Goal: Check status: Check status

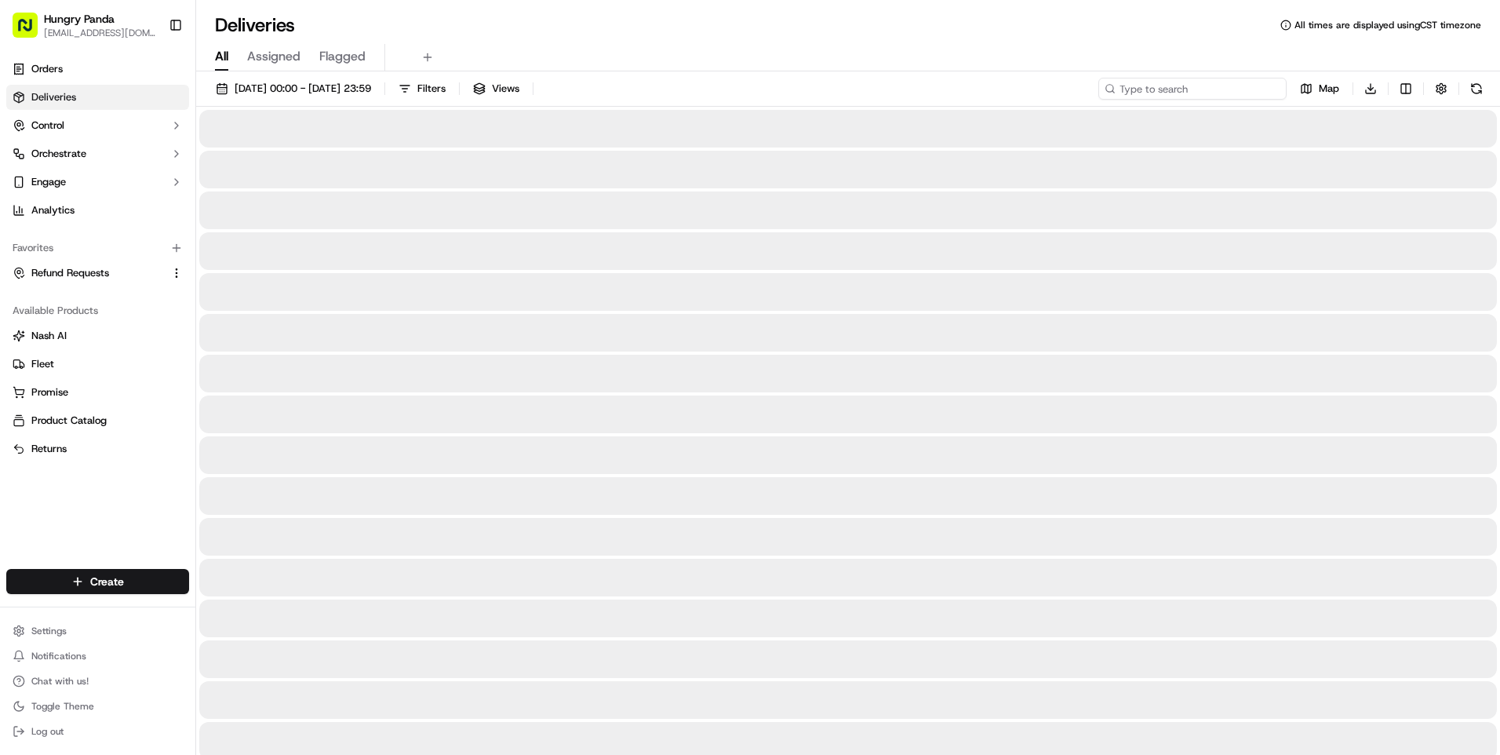
click at [1246, 84] on input at bounding box center [1192, 89] width 188 height 22
paste input "5667113068550728541718"
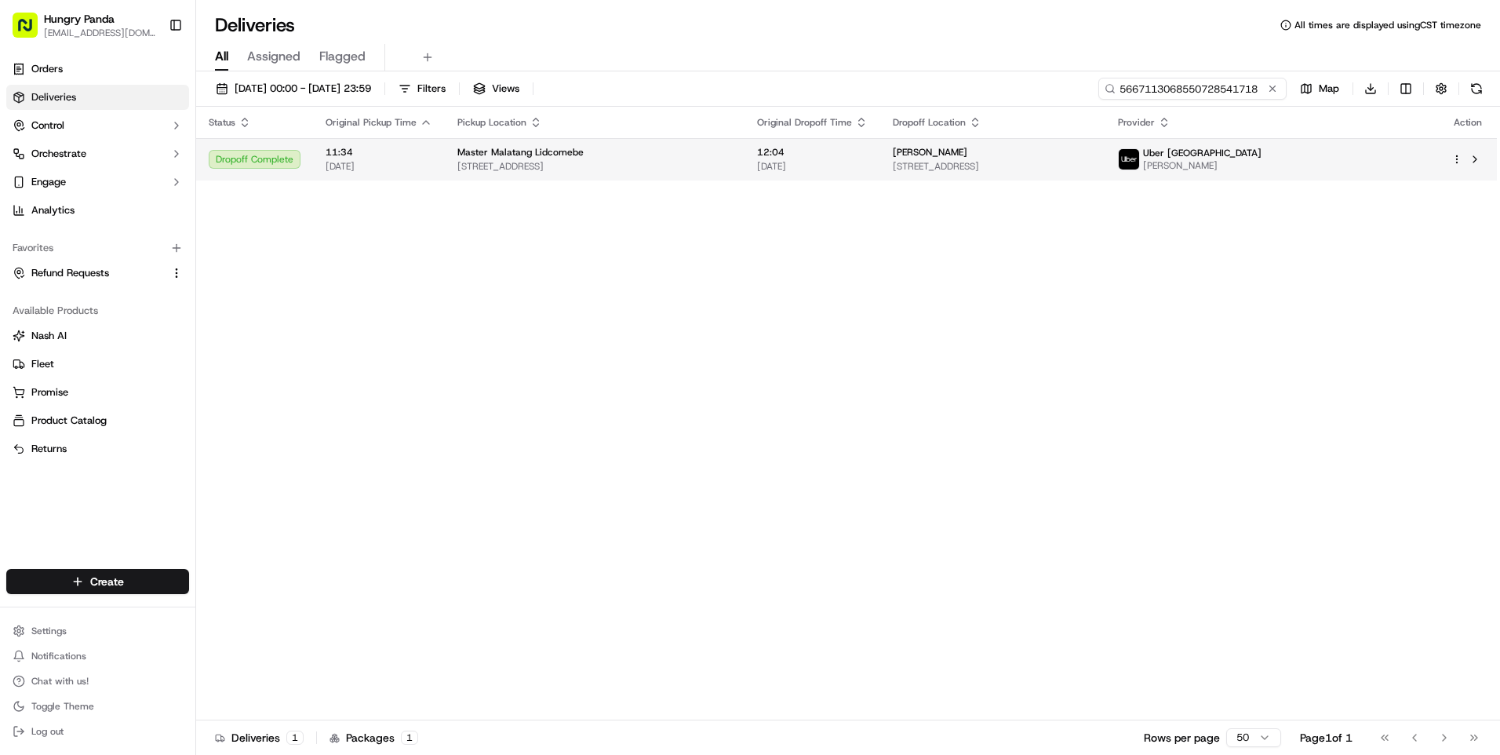
type input "5667113068550728541718"
click at [1093, 159] on div "[PERSON_NAME] [STREET_ADDRESS]" at bounding box center [993, 159] width 200 height 27
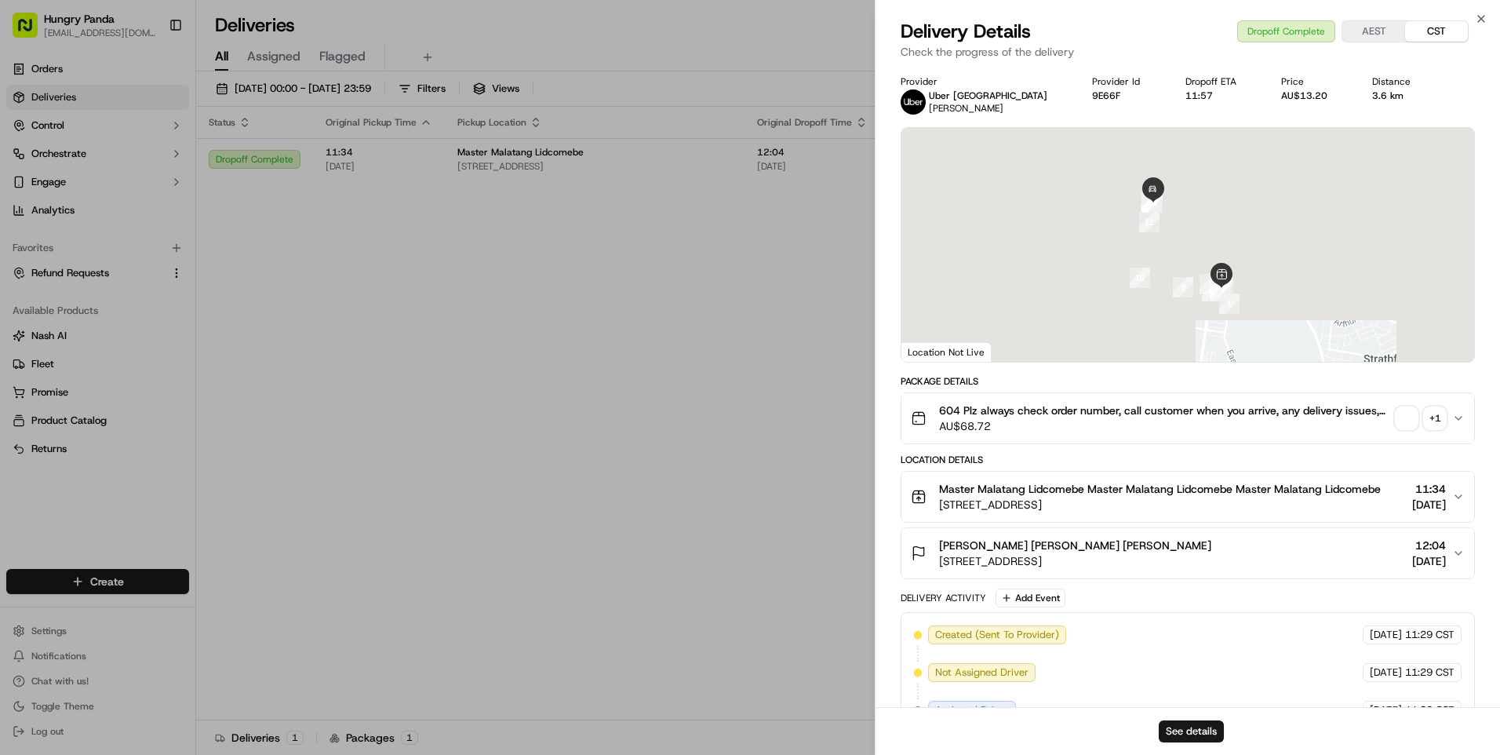
click at [1418, 408] on button "+ 1" at bounding box center [1421, 418] width 50 height 22
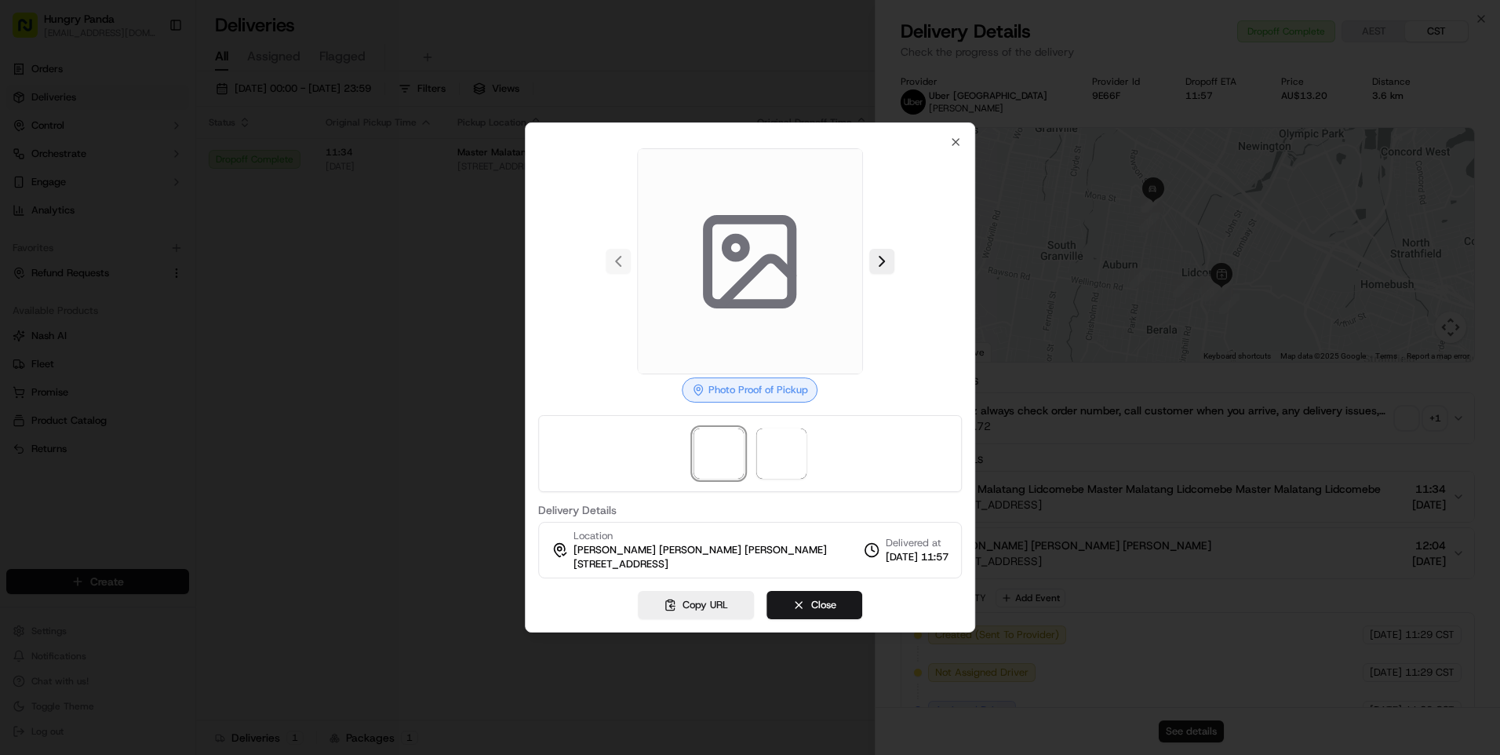
click at [1436, 416] on div at bounding box center [750, 377] width 1500 height 755
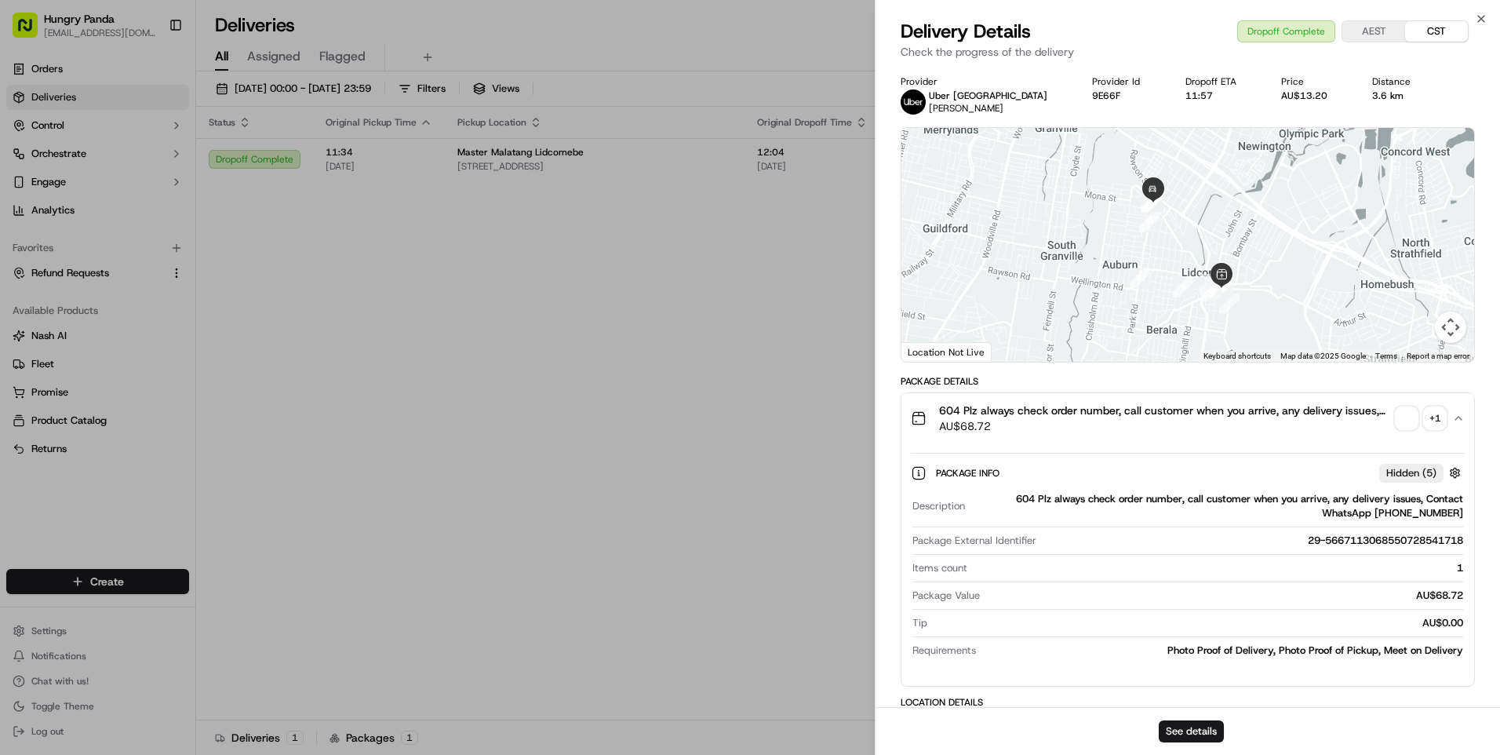
click at [1439, 421] on div "+ 1" at bounding box center [1435, 418] width 22 height 22
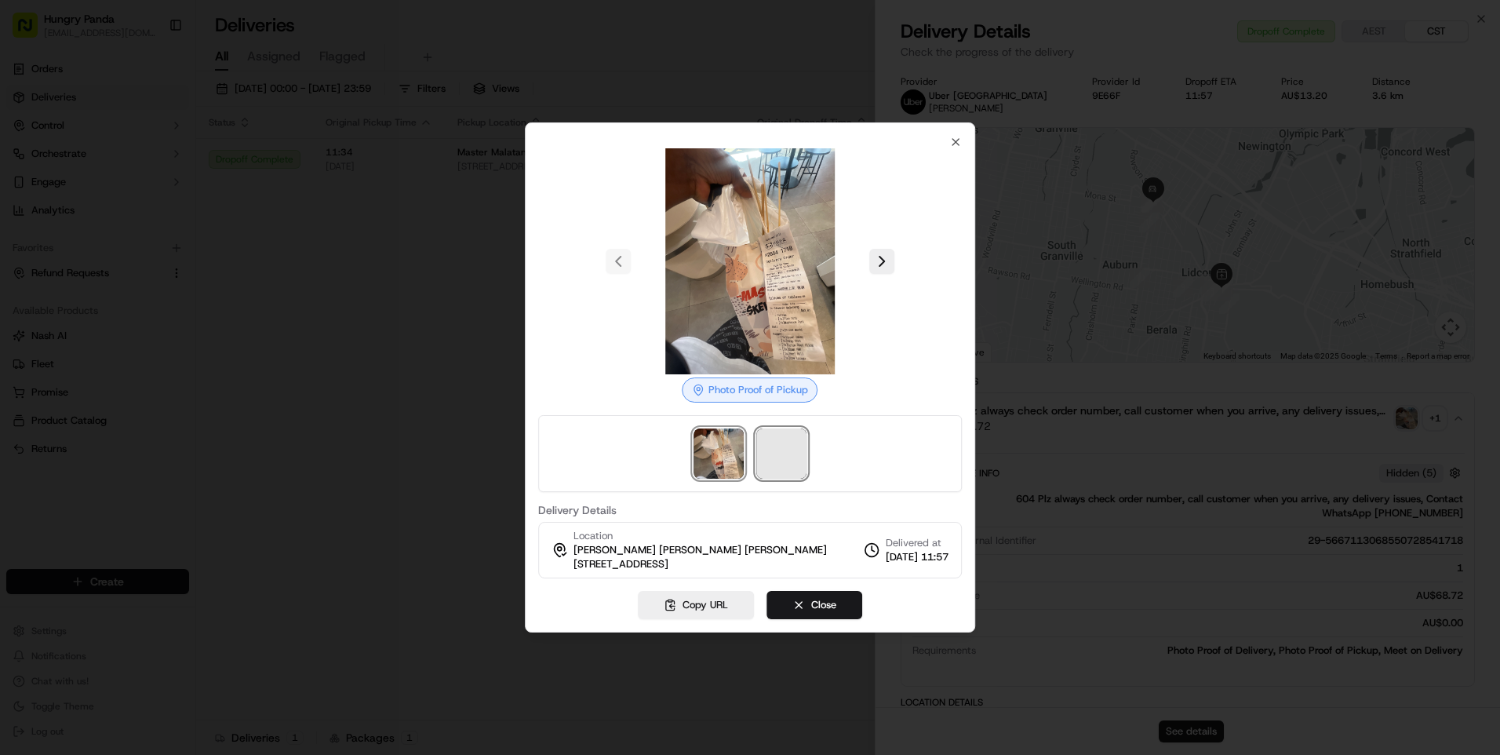
click at [801, 447] on span at bounding box center [781, 453] width 50 height 50
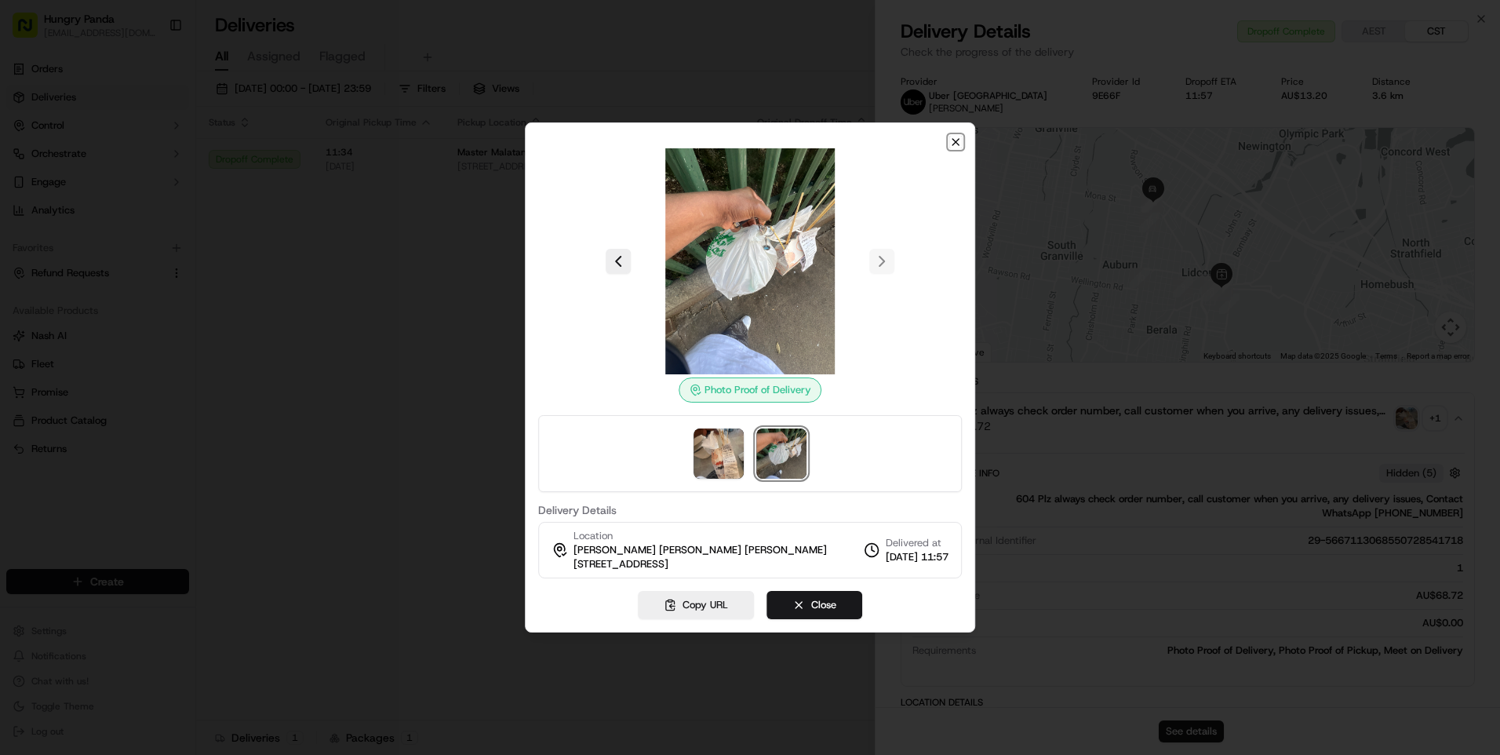
click at [954, 141] on icon "button" at bounding box center [955, 142] width 13 height 13
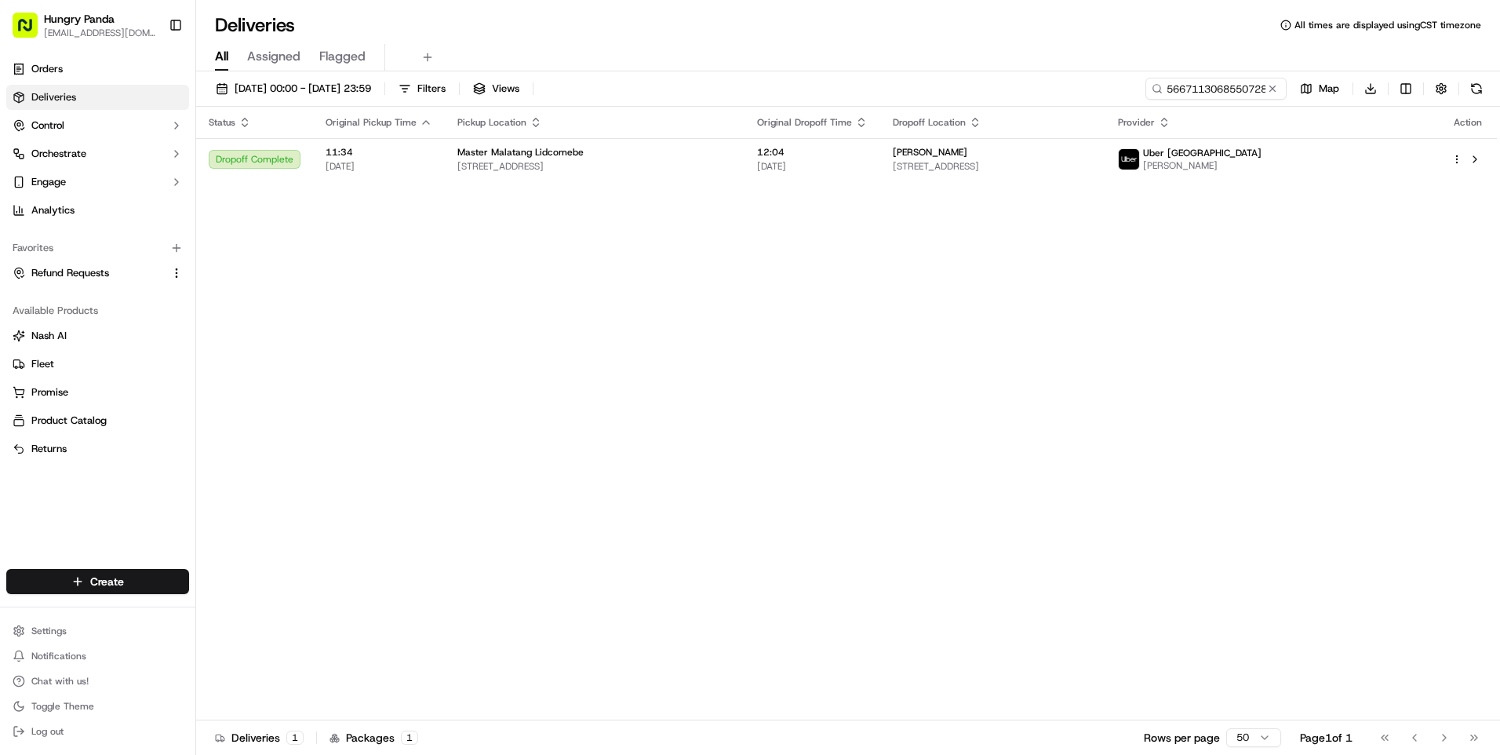
click at [763, 326] on div "Status Original Pickup Time Pickup Location Original Dropoff Time Dropoff Locat…" at bounding box center [846, 413] width 1301 height 613
click at [1218, 98] on input "5667113068550728541718" at bounding box center [1192, 89] width 188 height 22
paste input "176718471835272252836"
type input "176718471835272252836"
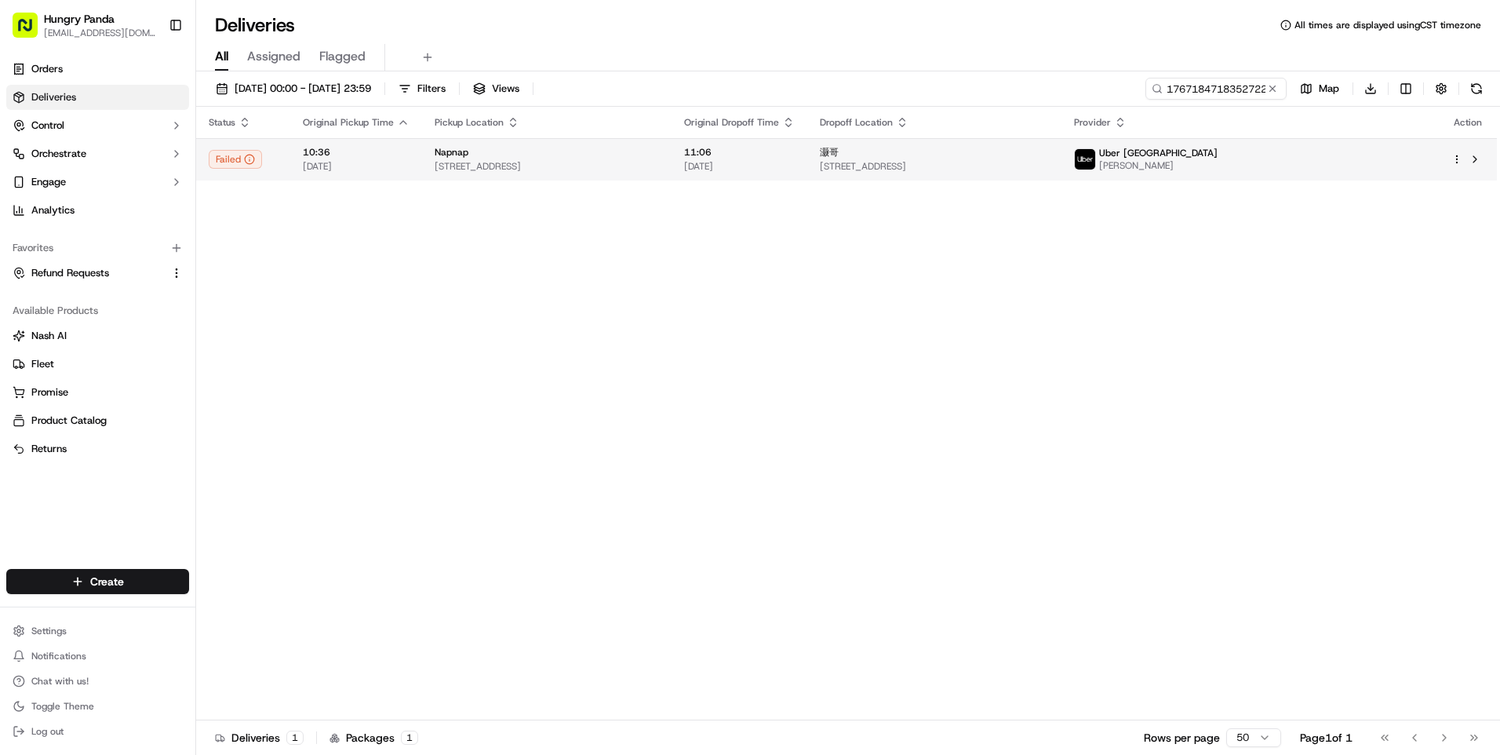
click at [1049, 162] on span "[STREET_ADDRESS]" at bounding box center [934, 166] width 229 height 13
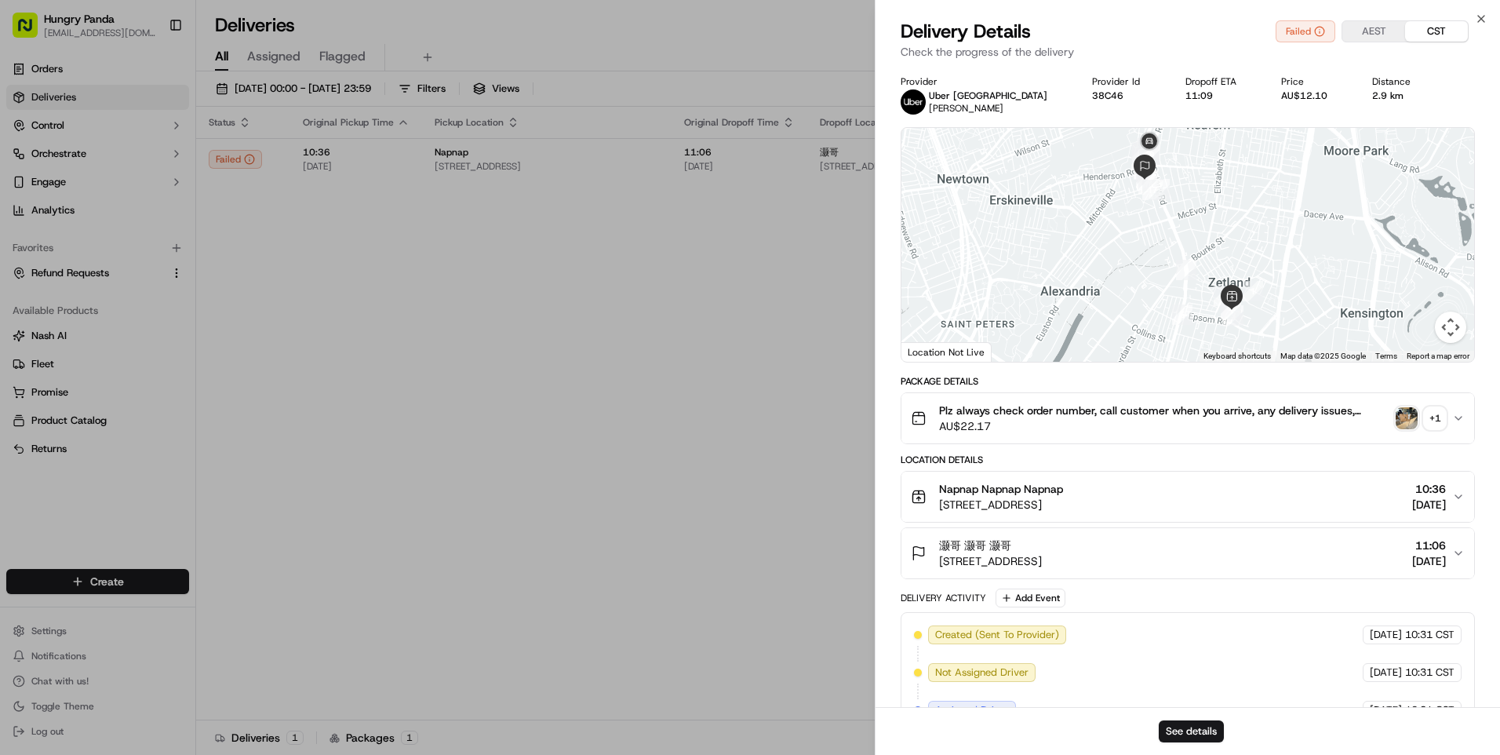
click at [1442, 417] on div "+ 1" at bounding box center [1435, 418] width 22 height 22
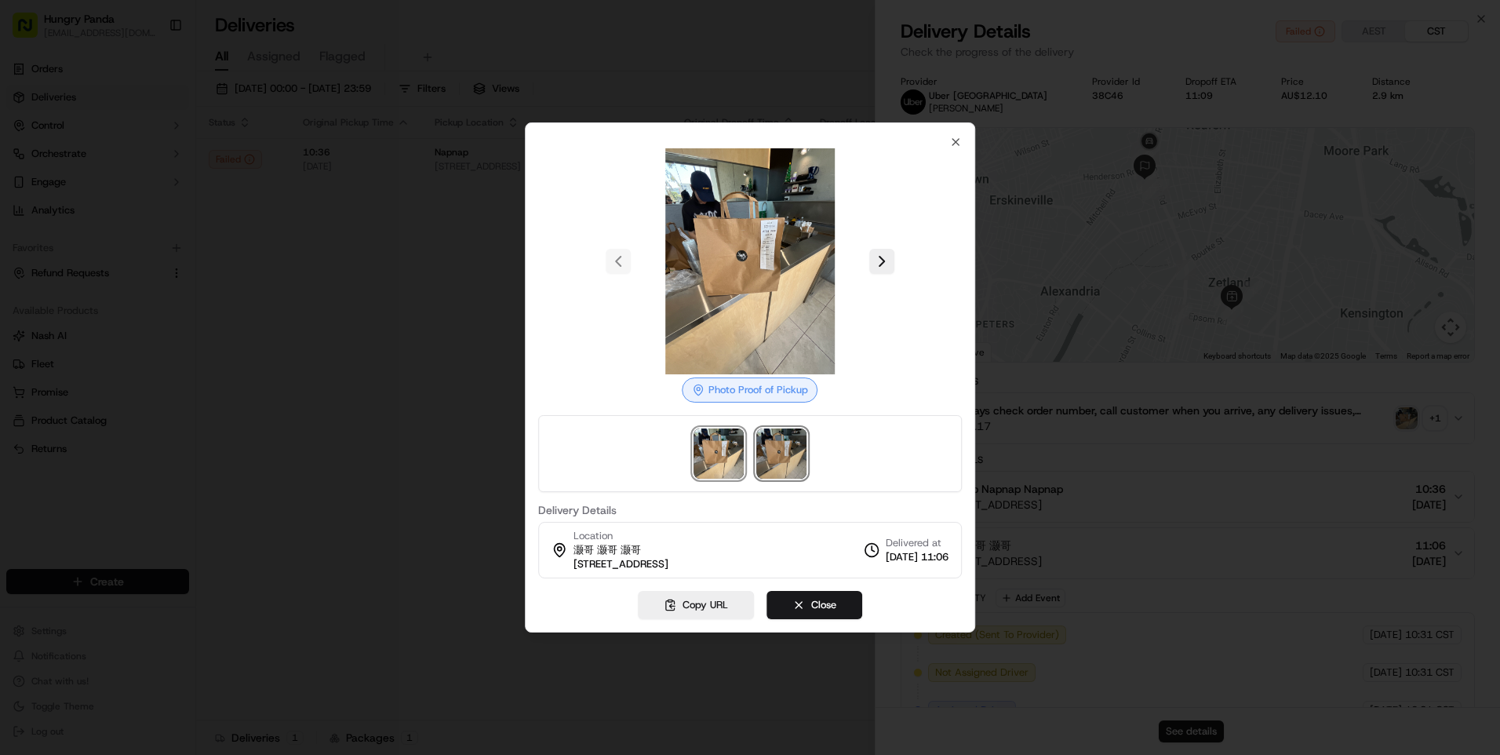
click at [791, 457] on img at bounding box center [781, 453] width 50 height 50
click at [741, 448] on img at bounding box center [718, 453] width 50 height 50
click at [773, 446] on img at bounding box center [781, 453] width 50 height 50
click at [1072, 399] on div at bounding box center [750, 377] width 1500 height 755
